Goal: Task Accomplishment & Management: Manage account settings

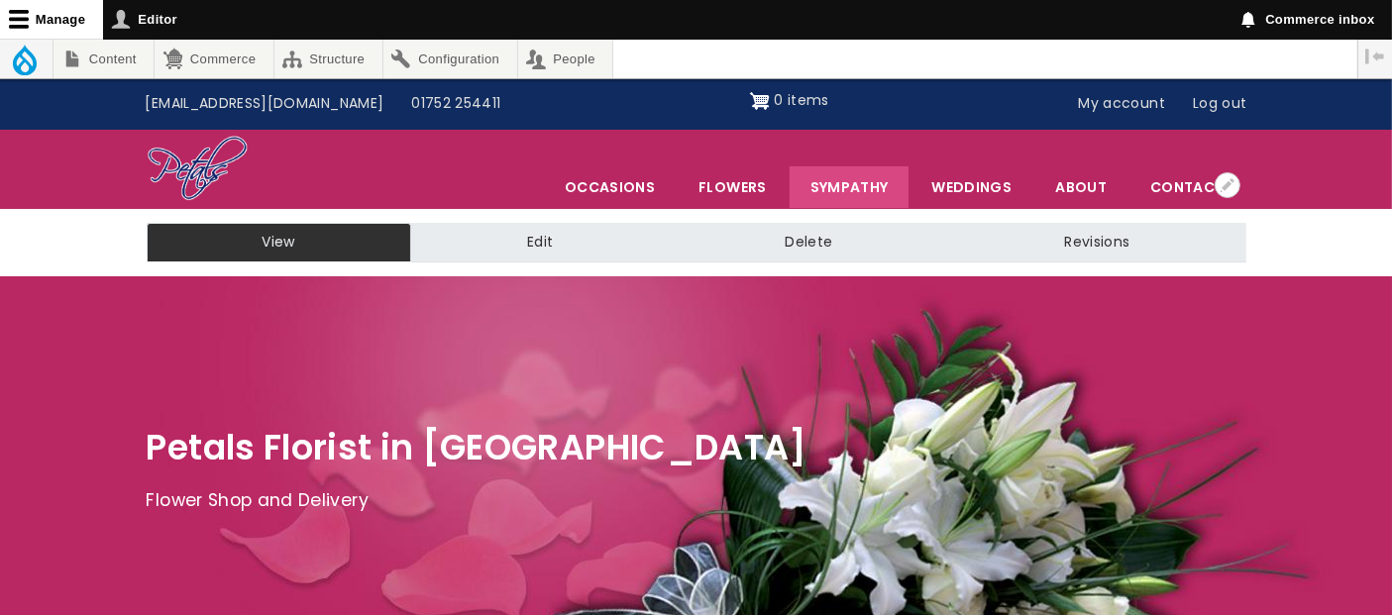
click at [844, 182] on link "Sympathy" at bounding box center [850, 187] width 120 height 42
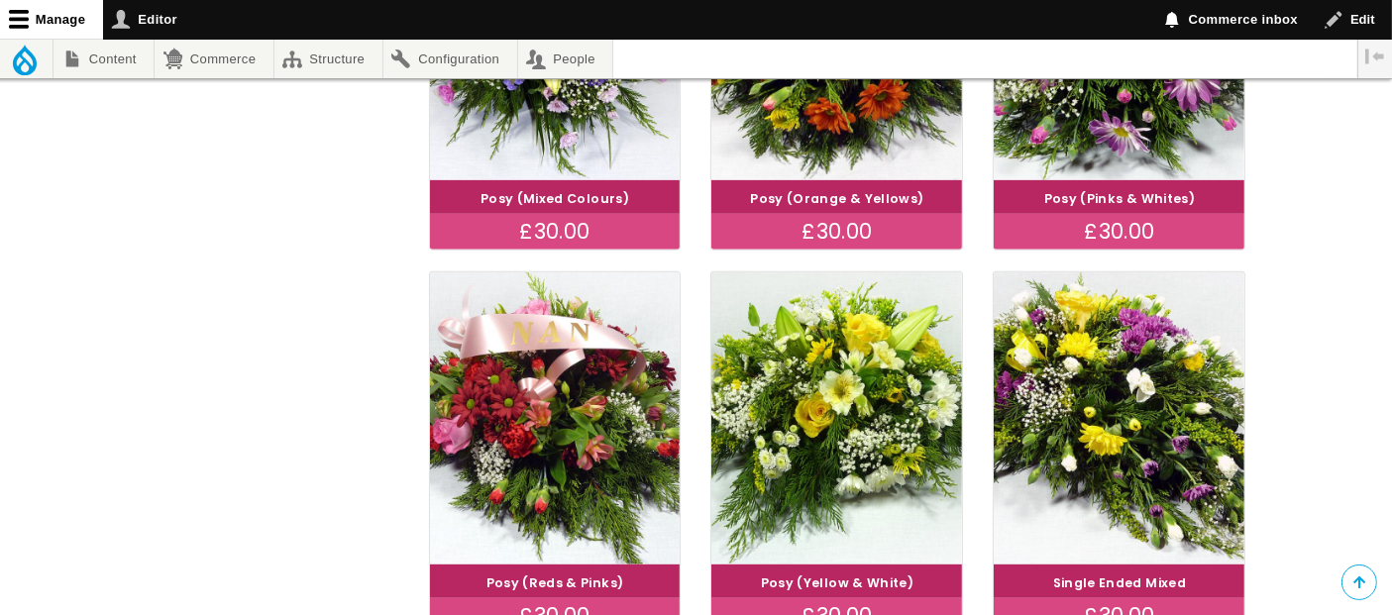
scroll to position [1056, 0]
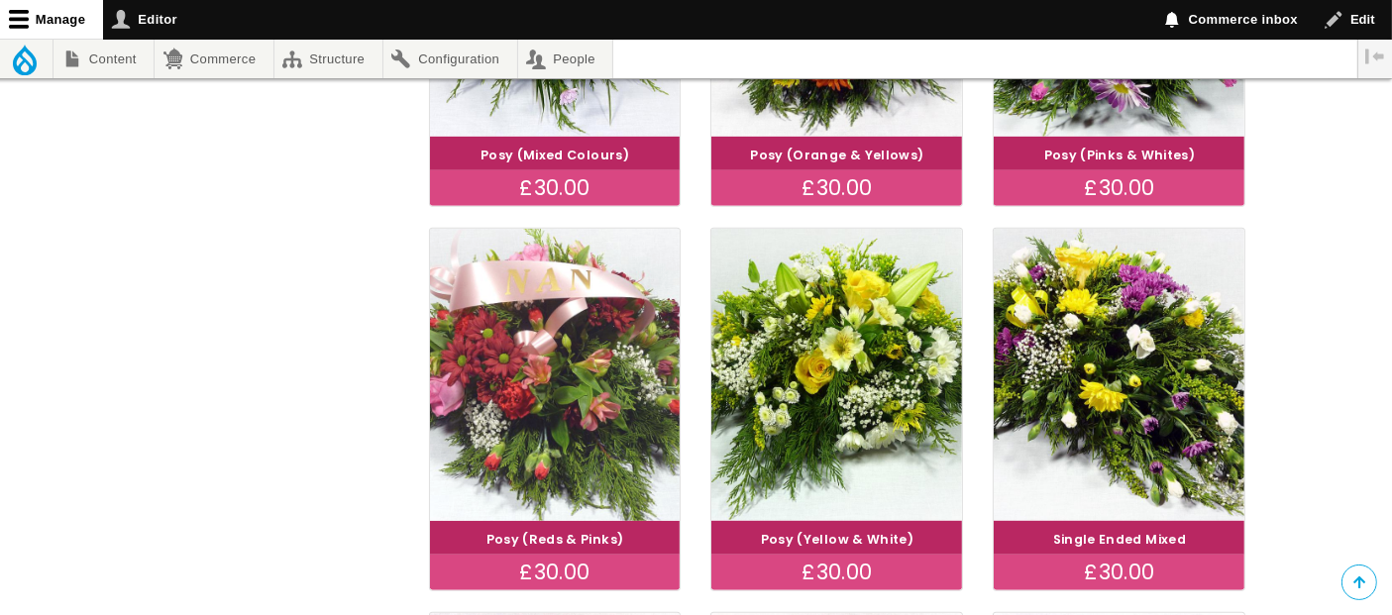
click at [595, 379] on img at bounding box center [554, 375] width 281 height 326
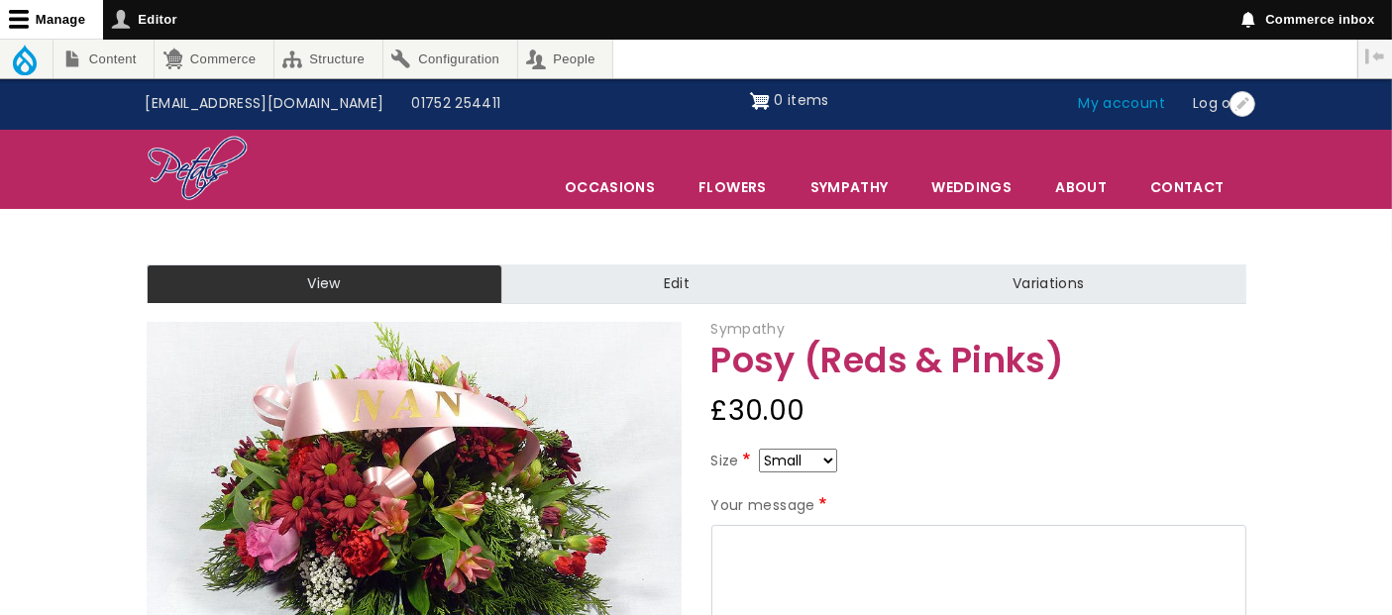
click at [1111, 102] on link "My account" at bounding box center [1122, 104] width 115 height 38
click at [1136, 98] on link "My account" at bounding box center [1122, 104] width 115 height 38
click at [1135, 98] on link "My account" at bounding box center [1122, 104] width 115 height 38
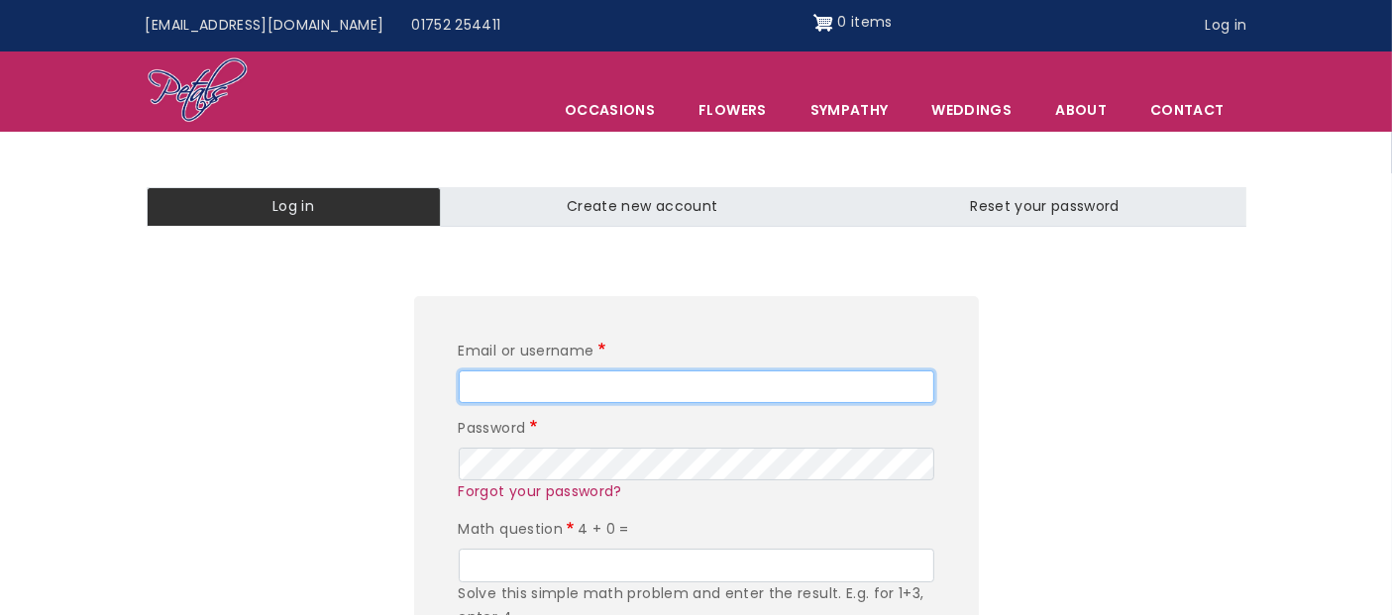
type input "editor"
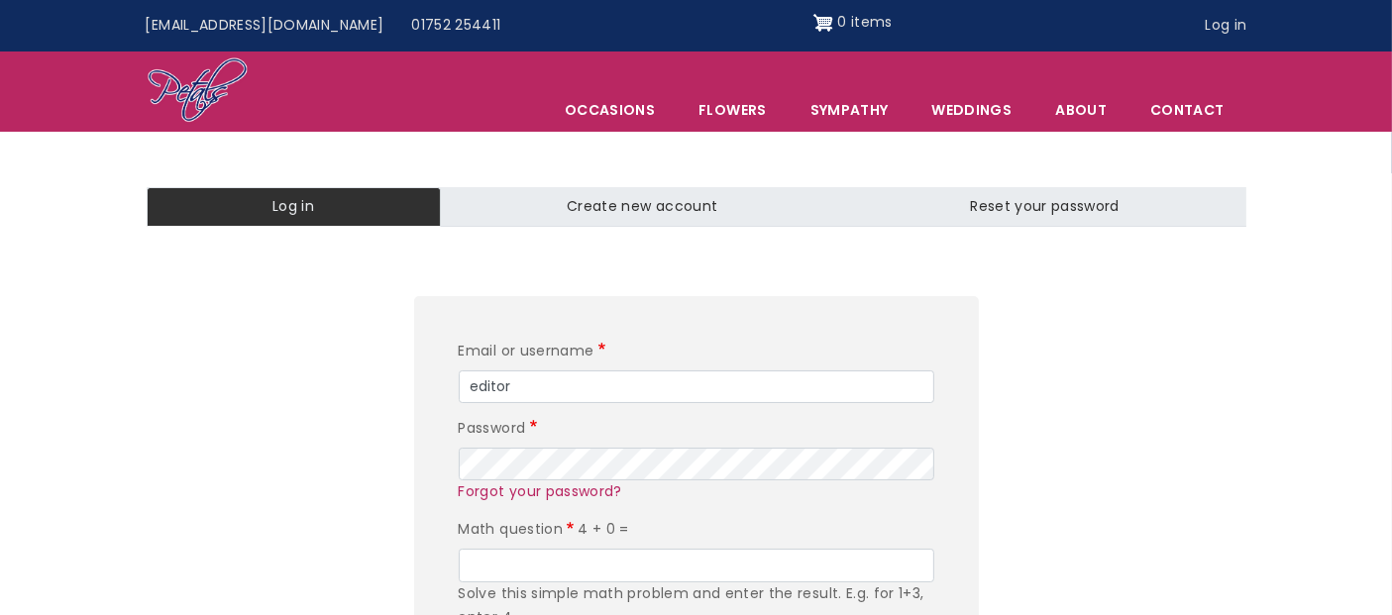
click at [294, 213] on link "Log in" at bounding box center [294, 207] width 294 height 40
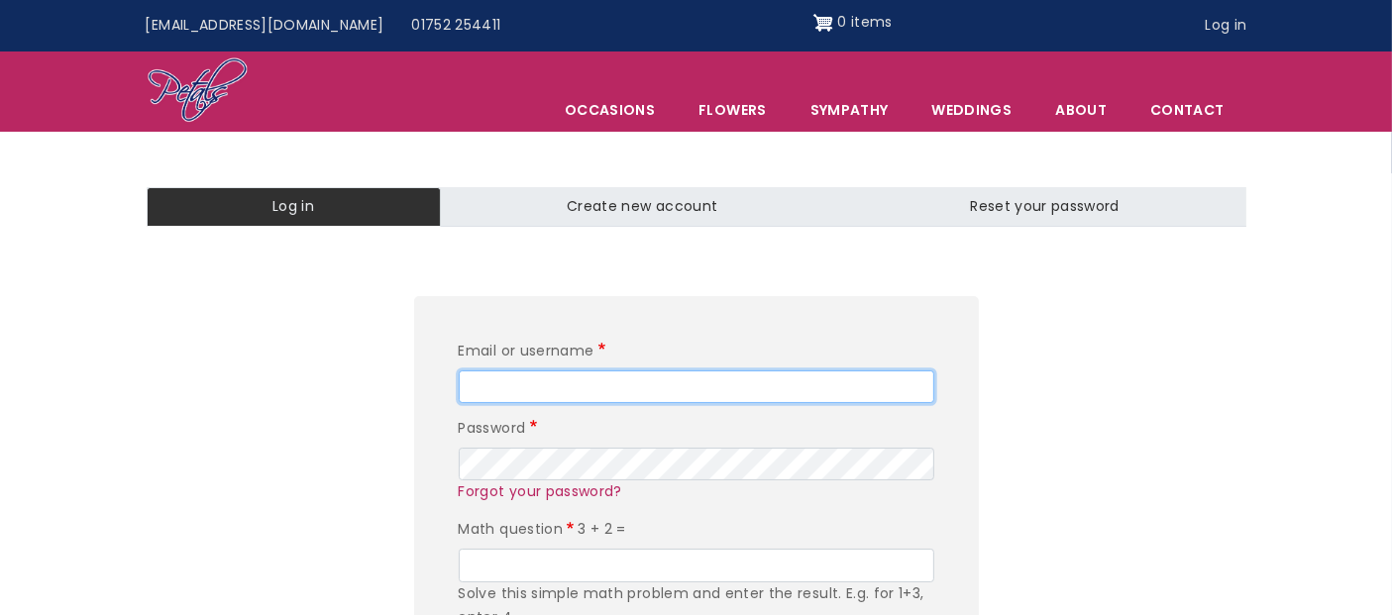
type input "editor"
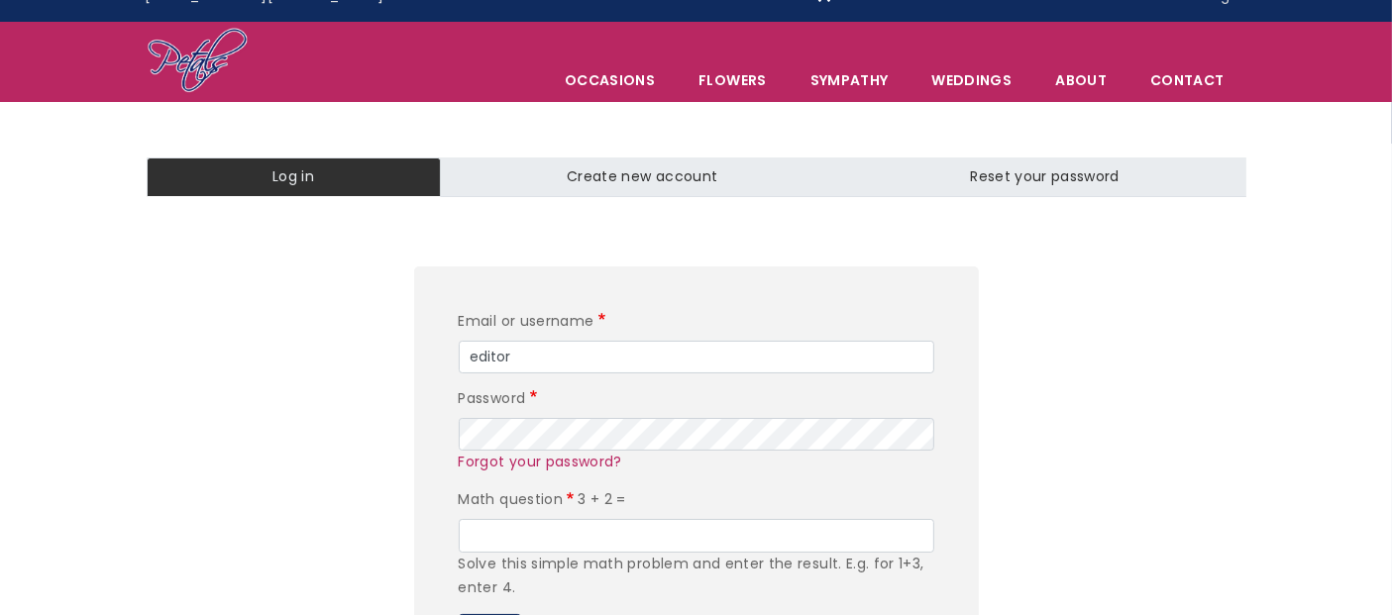
scroll to position [44, 0]
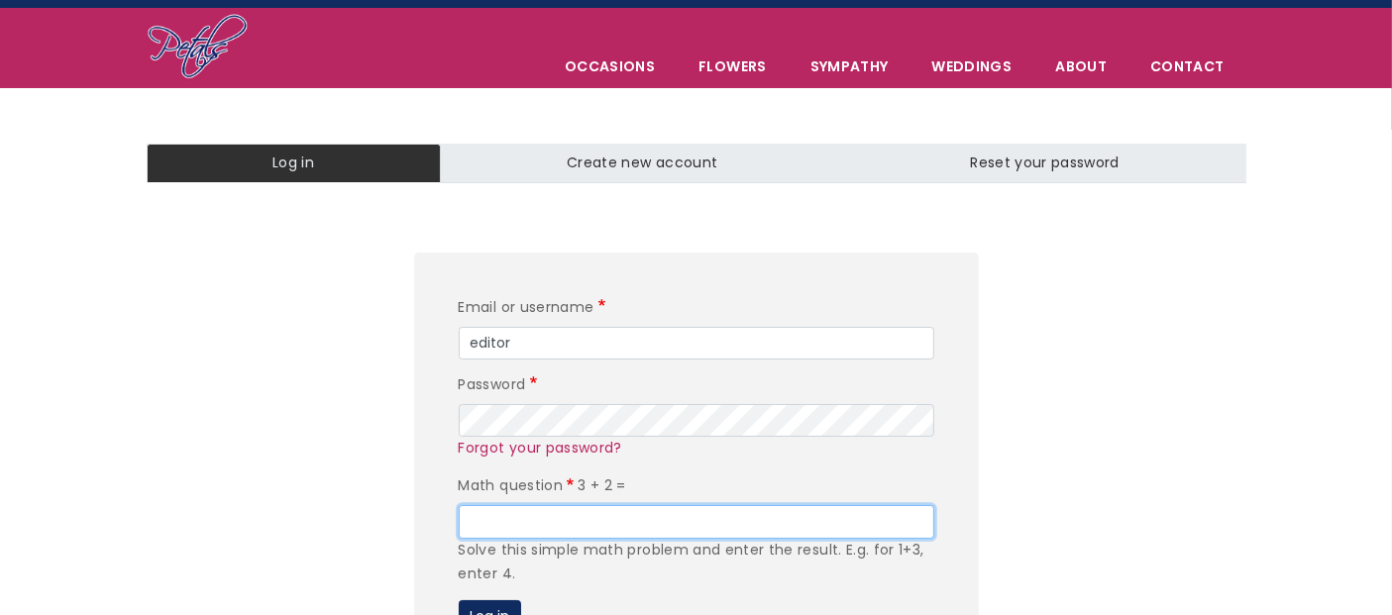
click at [504, 523] on input "Math question" at bounding box center [697, 522] width 476 height 34
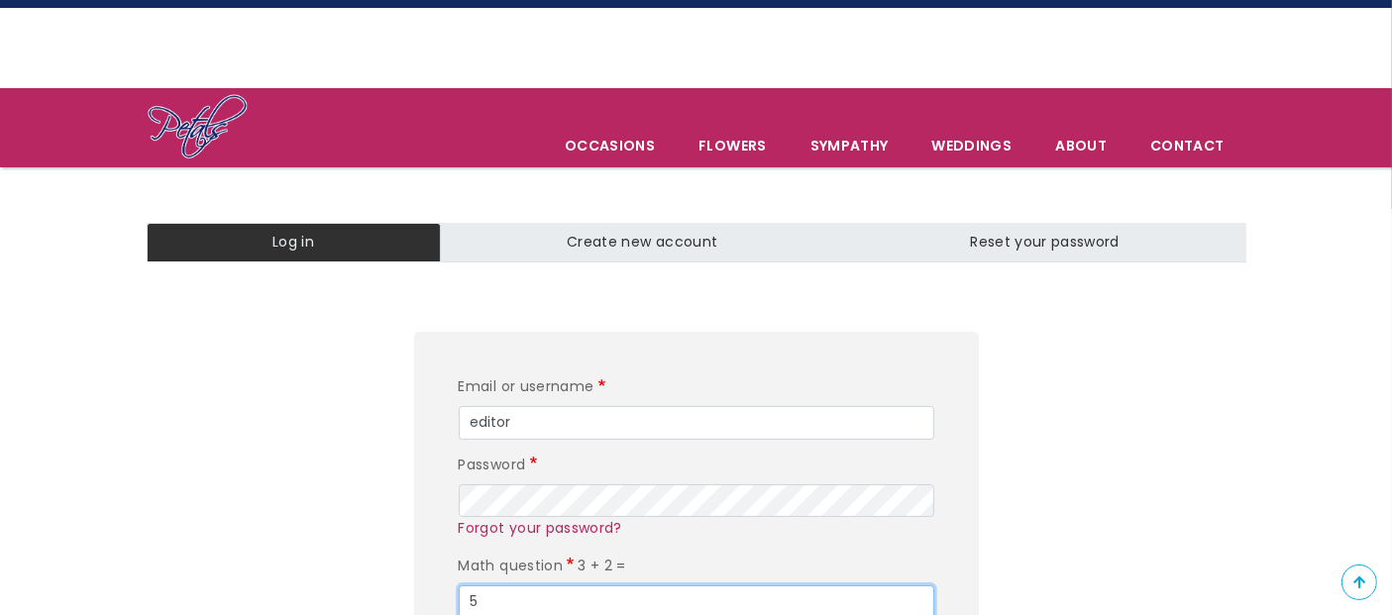
scroll to position [87, 0]
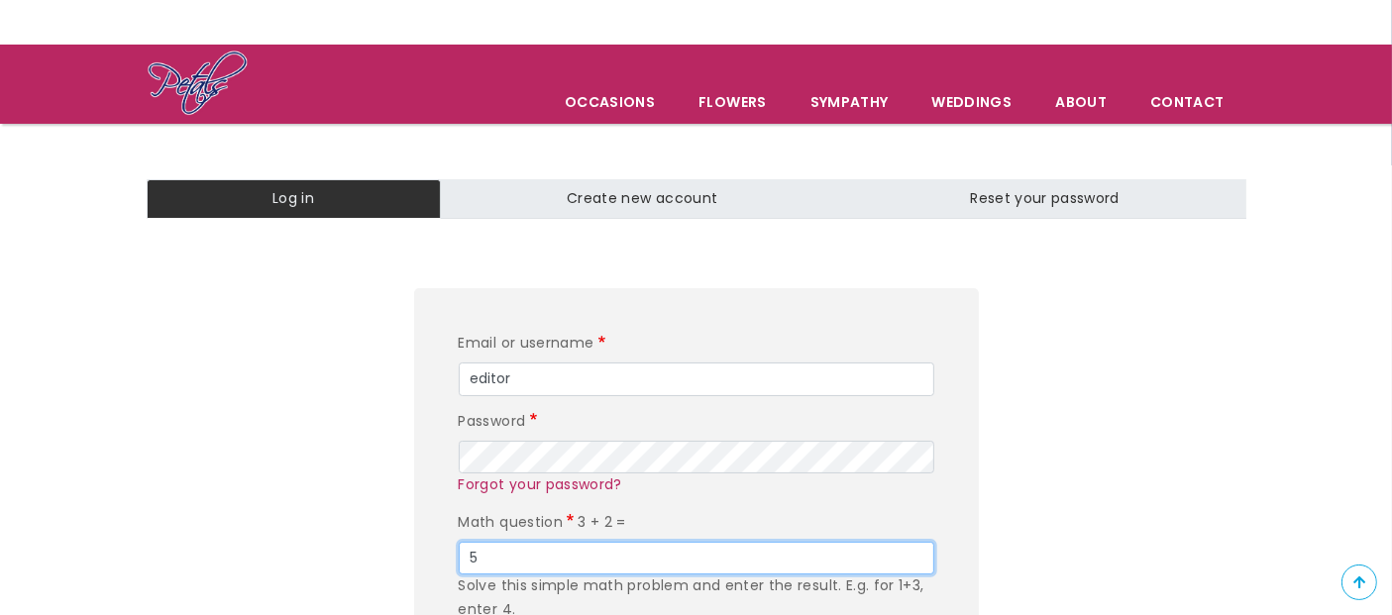
type input "5"
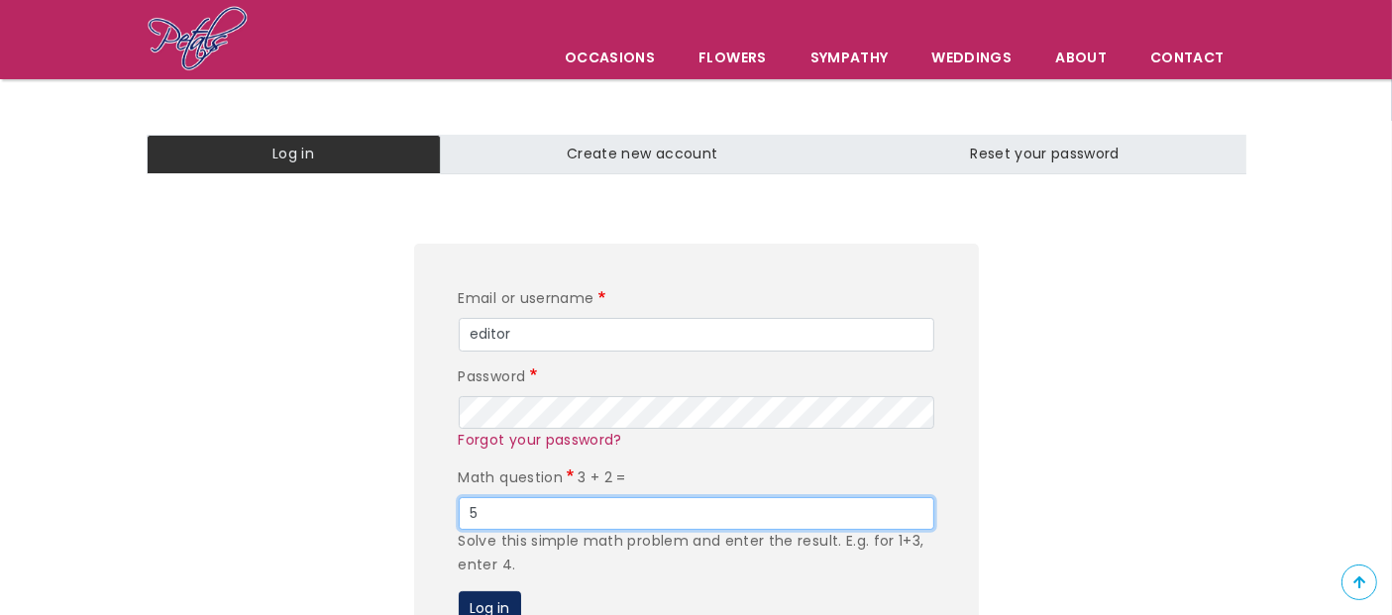
scroll to position [278, 0]
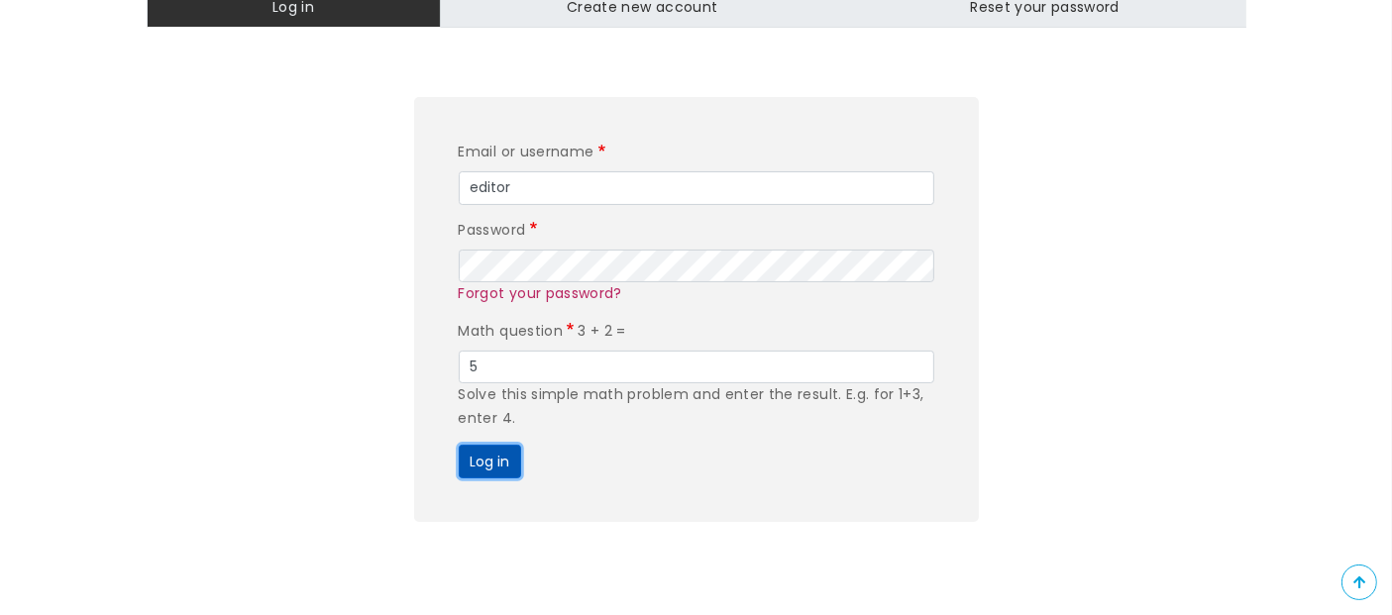
drag, startPoint x: 484, startPoint y: 454, endPoint x: 497, endPoint y: 450, distance: 14.4
click at [497, 450] on button "Log in" at bounding box center [490, 462] width 62 height 34
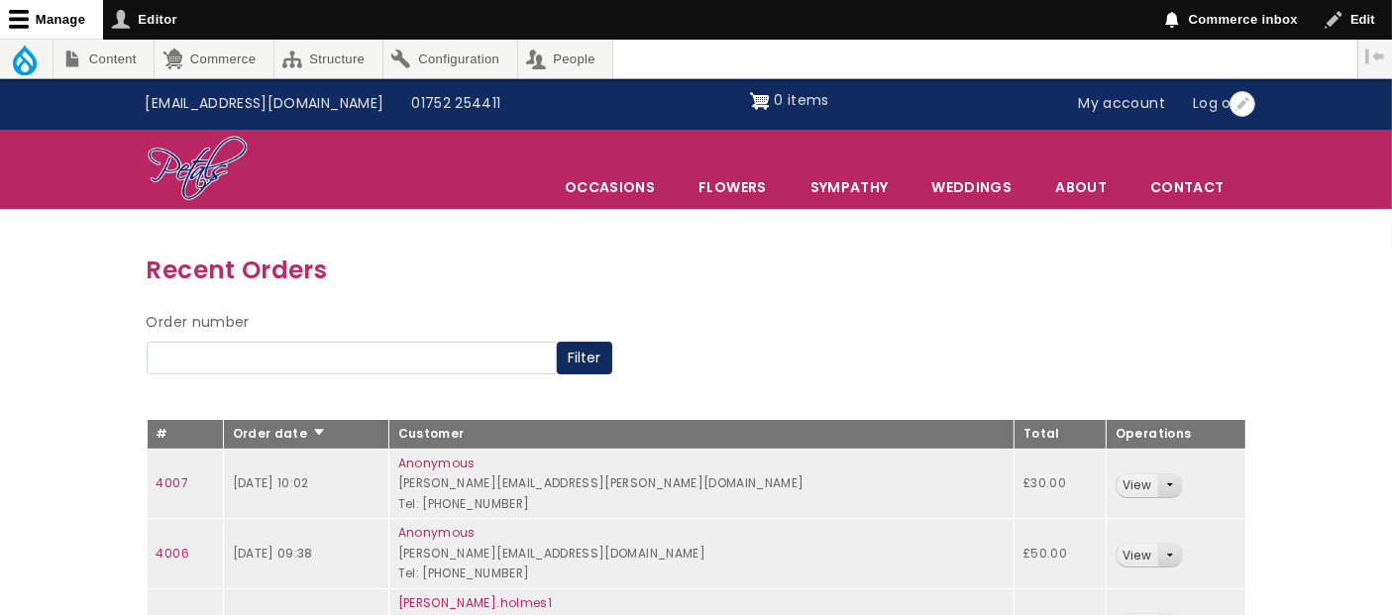
click at [1128, 102] on link "My account" at bounding box center [1122, 104] width 115 height 38
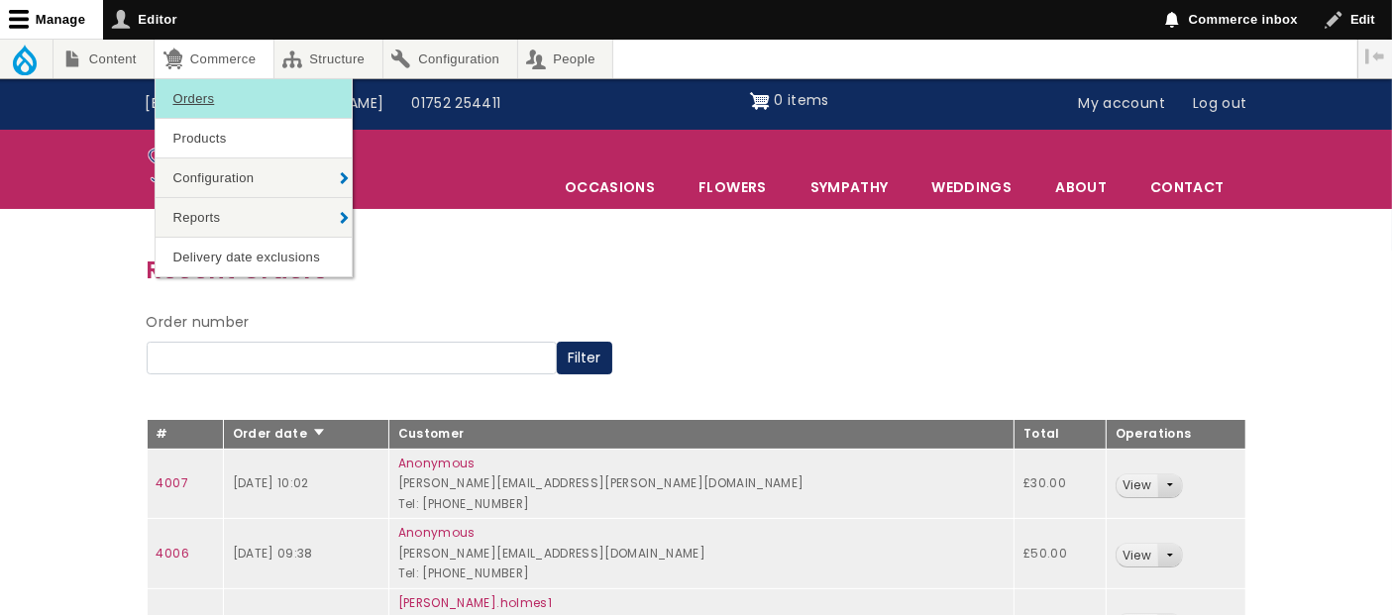
click at [208, 90] on link "Orders" at bounding box center [254, 98] width 196 height 39
